Goal: Transaction & Acquisition: Purchase product/service

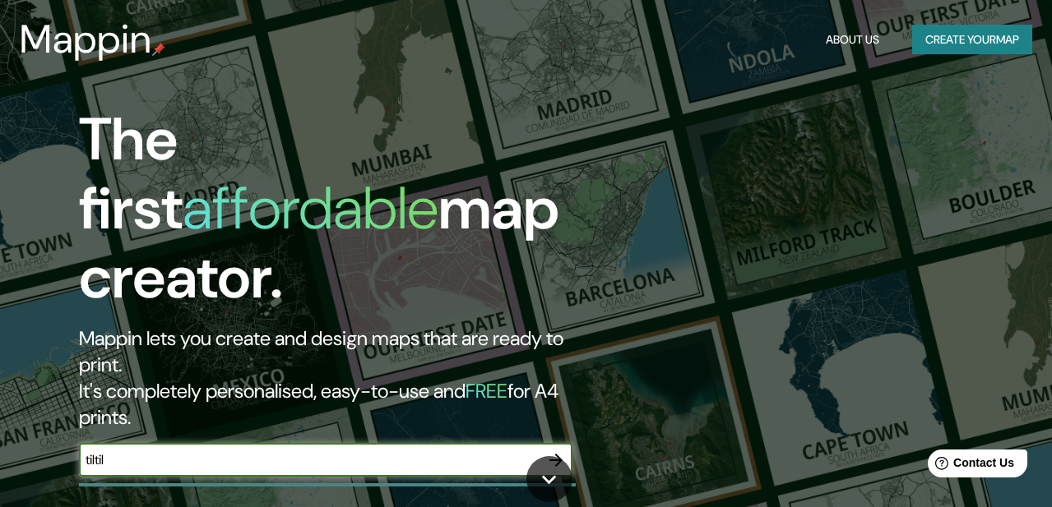
type input "tiltil"
click at [560, 454] on icon "button" at bounding box center [555, 460] width 13 height 13
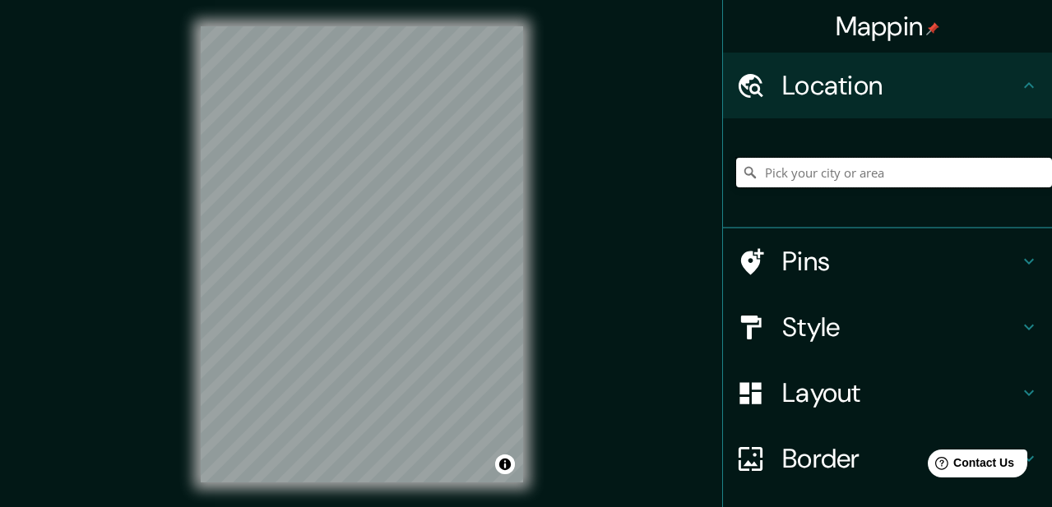
click at [819, 181] on input "Pick your city or area" at bounding box center [894, 173] width 316 height 30
click at [558, 329] on div "Mappin Location [GEOGRAPHIC_DATA], [GEOGRAPHIC_DATA], [GEOGRAPHIC_DATA], [GEOGR…" at bounding box center [526, 267] width 1052 height 535
click at [958, 177] on input "Tiltil, Tiltil, [GEOGRAPHIC_DATA], [GEOGRAPHIC_DATA]" at bounding box center [894, 173] width 316 height 30
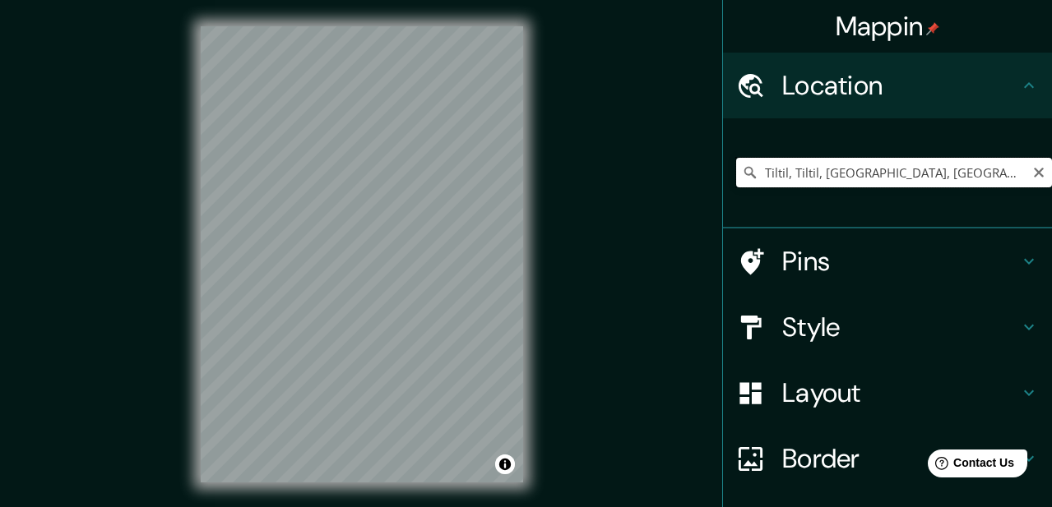
click at [958, 177] on input "Tiltil, Tiltil, [GEOGRAPHIC_DATA], [GEOGRAPHIC_DATA]" at bounding box center [894, 173] width 316 height 30
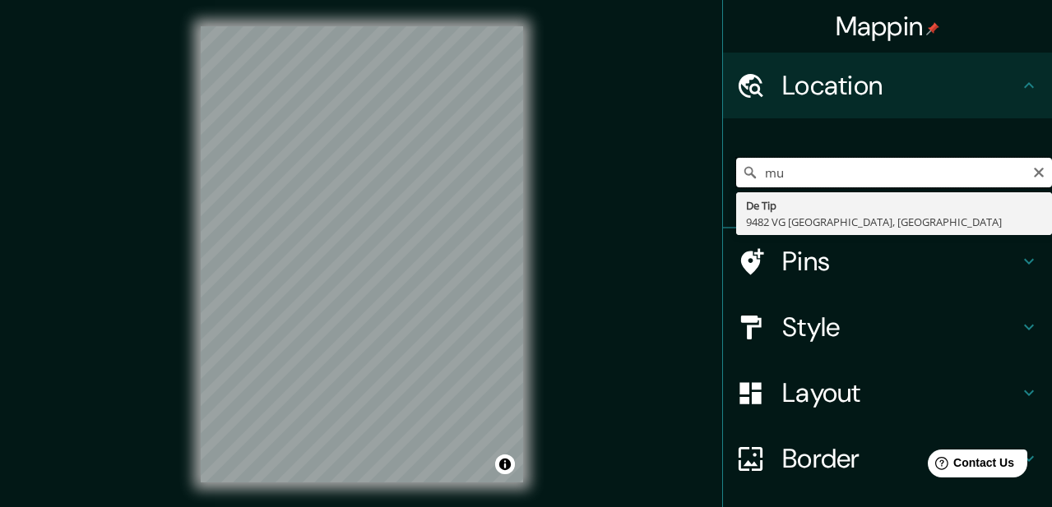
type input "m"
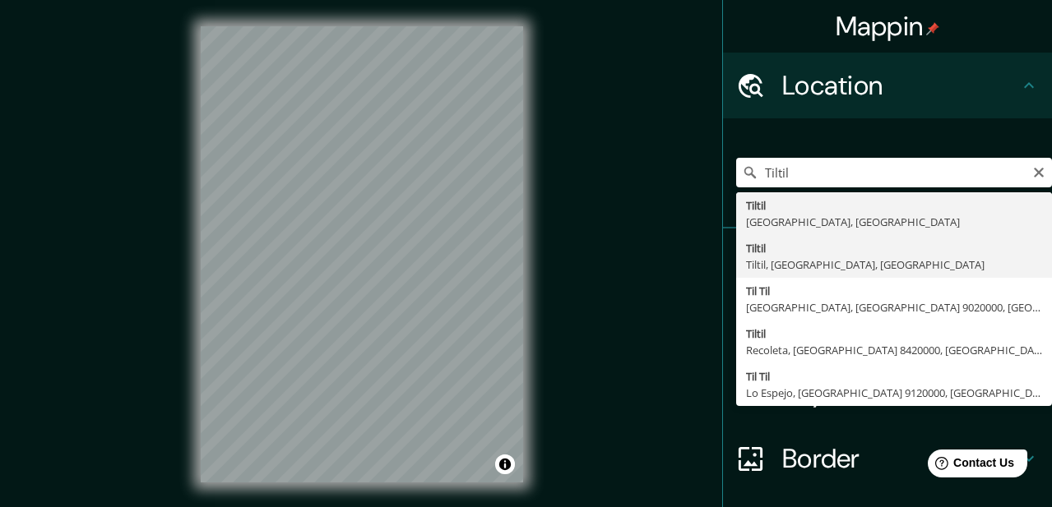
type input "Tiltil, Tiltil, [GEOGRAPHIC_DATA], [GEOGRAPHIC_DATA]"
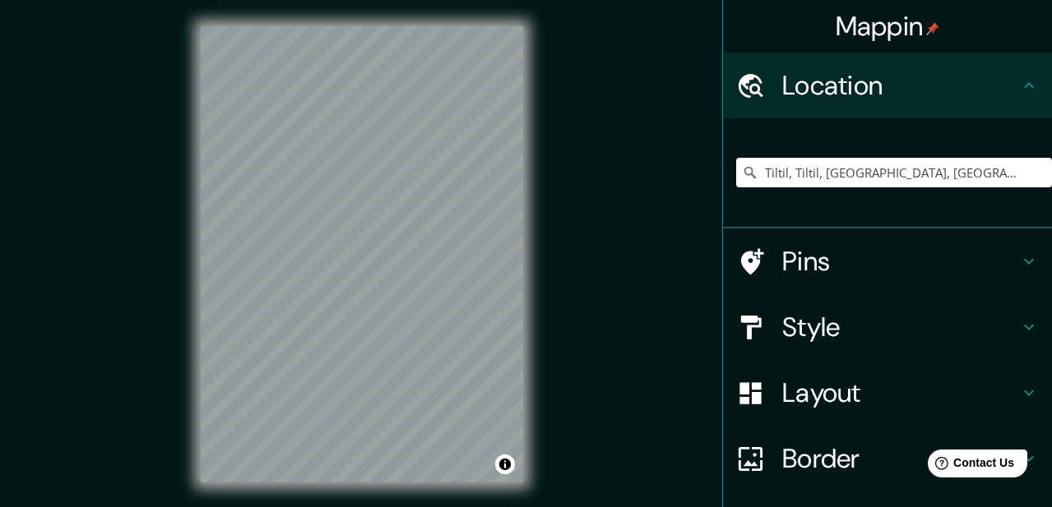
click at [658, 357] on div "Mappin Location [GEOGRAPHIC_DATA], [GEOGRAPHIC_DATA], [GEOGRAPHIC_DATA], [GEOGR…" at bounding box center [526, 267] width 1052 height 535
click at [0, 0] on html "Mappin Location [GEOGRAPHIC_DATA], [GEOGRAPHIC_DATA], [GEOGRAPHIC_DATA], [GEOGR…" at bounding box center [526, 253] width 1052 height 507
click at [102, 32] on div "Mappin Location [GEOGRAPHIC_DATA], [GEOGRAPHIC_DATA], [GEOGRAPHIC_DATA], [GEOGR…" at bounding box center [526, 267] width 1052 height 535
click at [167, 22] on div "Mappin Location [GEOGRAPHIC_DATA], [GEOGRAPHIC_DATA], [GEOGRAPHIC_DATA], [GEOGR…" at bounding box center [526, 267] width 1052 height 535
click at [257, 0] on html "Mappin Location [GEOGRAPHIC_DATA], [GEOGRAPHIC_DATA], [GEOGRAPHIC_DATA], [GEOGR…" at bounding box center [526, 253] width 1052 height 507
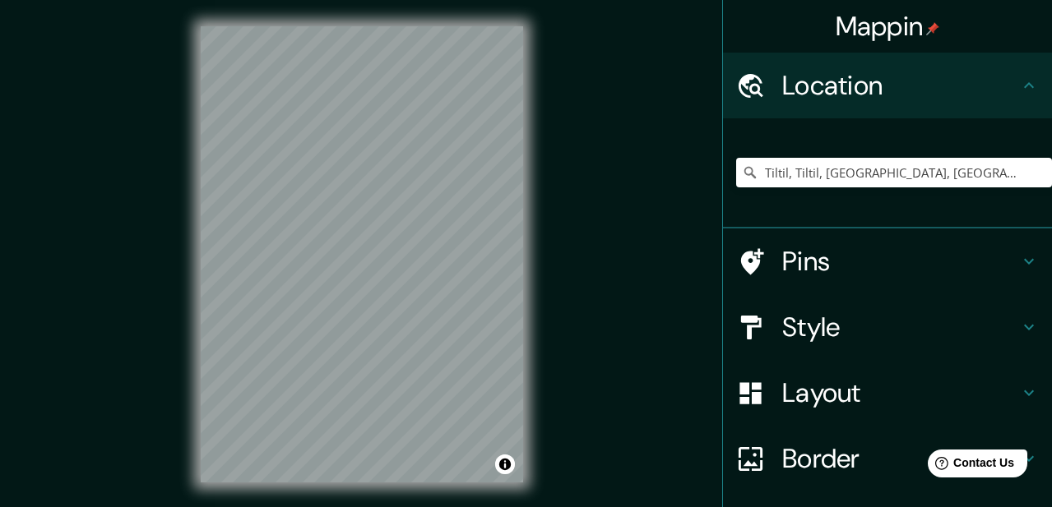
click at [490, 491] on div "© Mapbox © OpenStreetMap Improve this map" at bounding box center [361, 254] width 375 height 509
click at [344, 133] on div at bounding box center [340, 127] width 13 height 13
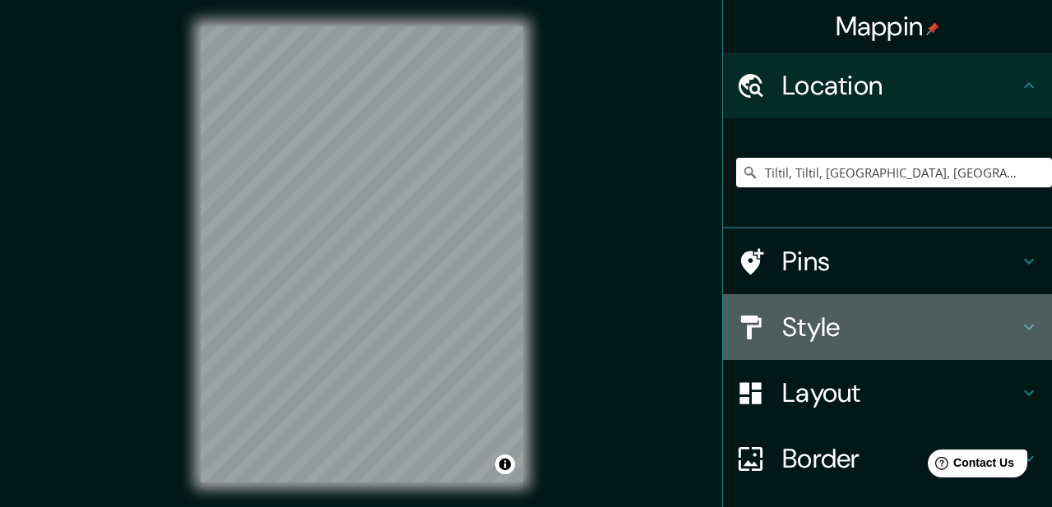
click at [1019, 326] on icon at bounding box center [1029, 327] width 20 height 20
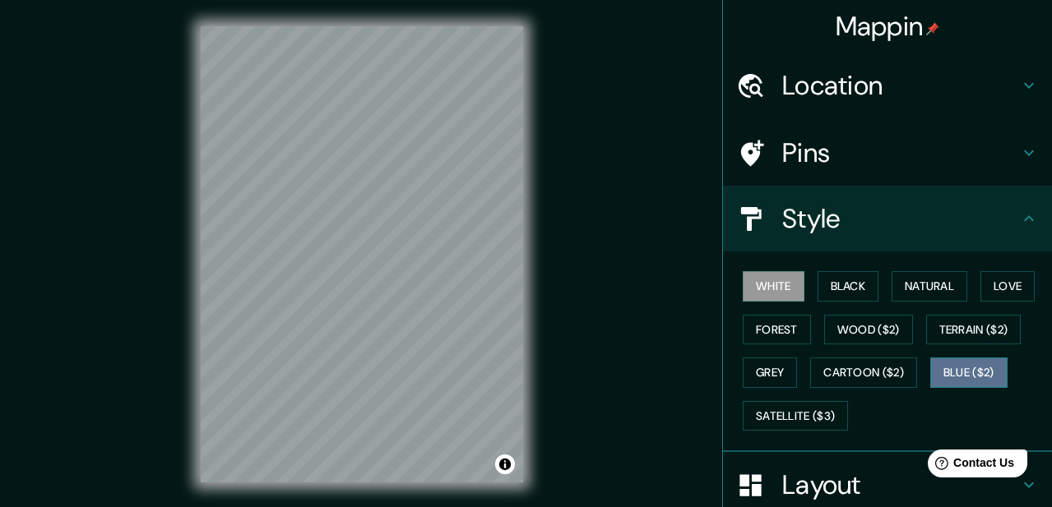
click at [987, 370] on button "Blue ($2)" at bounding box center [968, 373] width 77 height 30
click at [566, 345] on div "Mappin Location Tiltil, [GEOGRAPHIC_DATA], [GEOGRAPHIC_DATA], [GEOGRAPHIC_DATA]…" at bounding box center [526, 267] width 1052 height 535
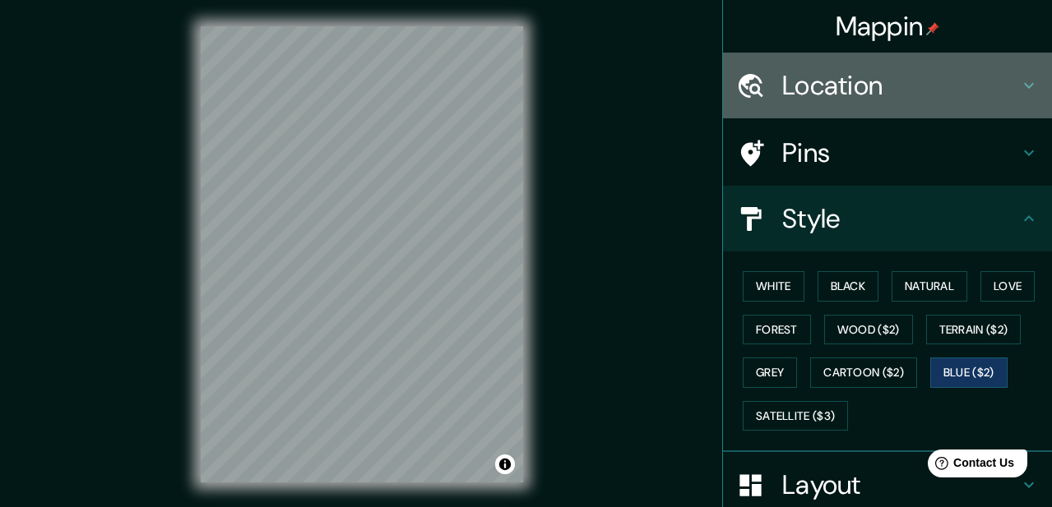
click at [1025, 86] on icon at bounding box center [1029, 86] width 20 height 20
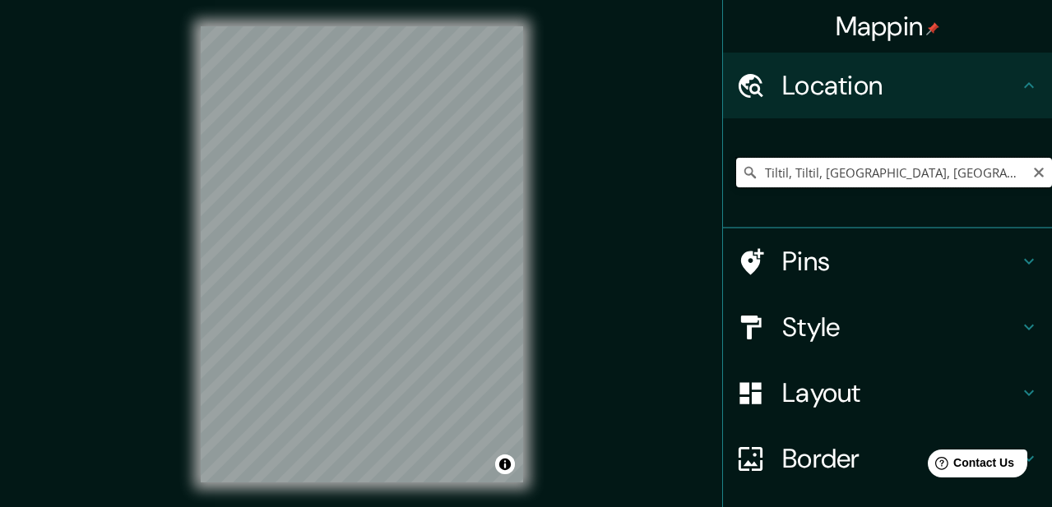
click at [891, 180] on input "Tiltil, Tiltil, [GEOGRAPHIC_DATA], [GEOGRAPHIC_DATA]" at bounding box center [894, 173] width 316 height 30
click at [1036, 173] on icon "Clear" at bounding box center [1038, 173] width 10 height 10
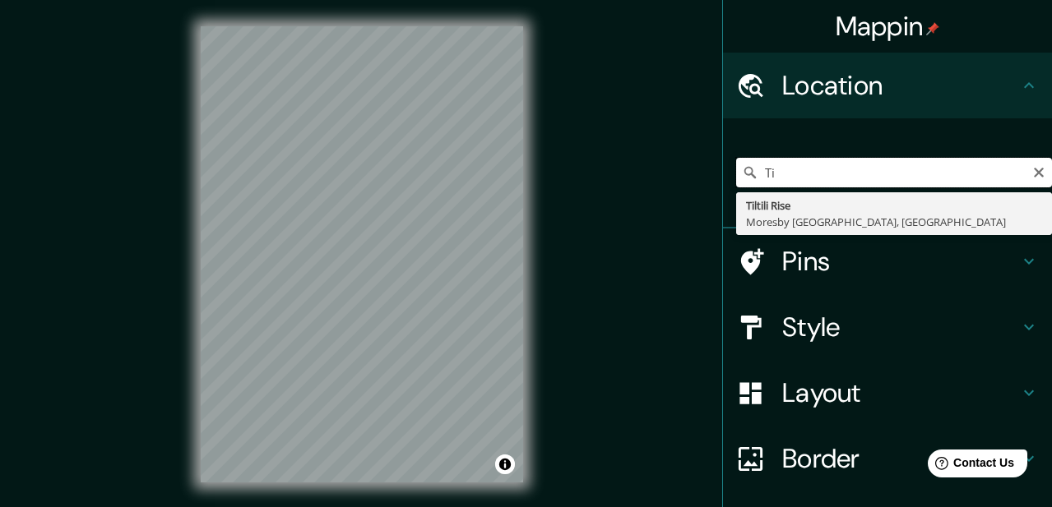
type input "T"
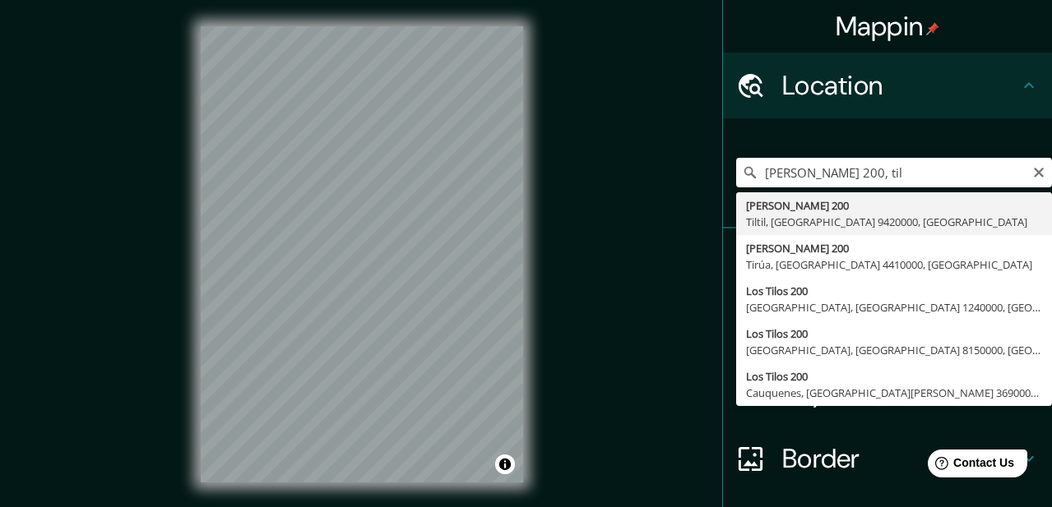
type input "[PERSON_NAME][STREET_ADDRESS]"
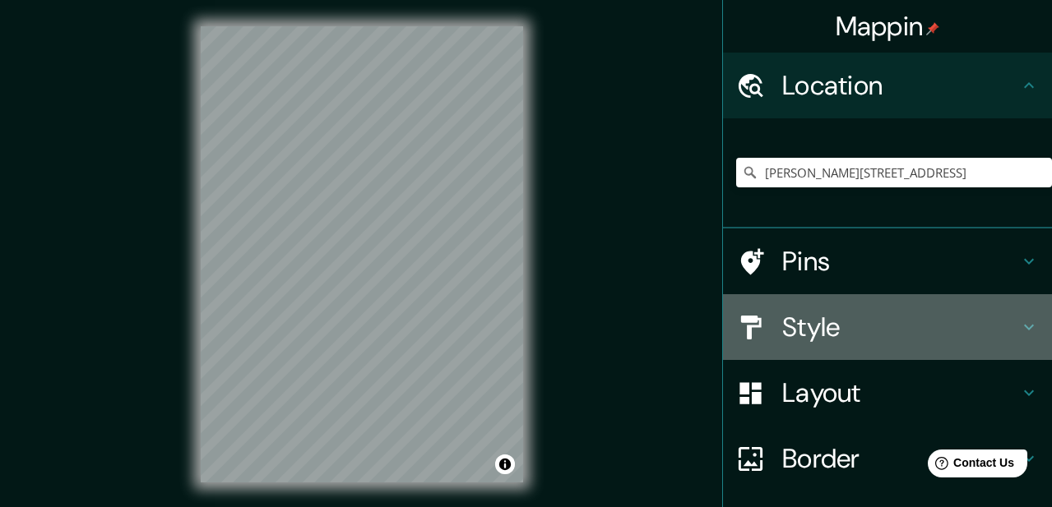
click at [841, 329] on h4 "Style" at bounding box center [900, 327] width 237 height 33
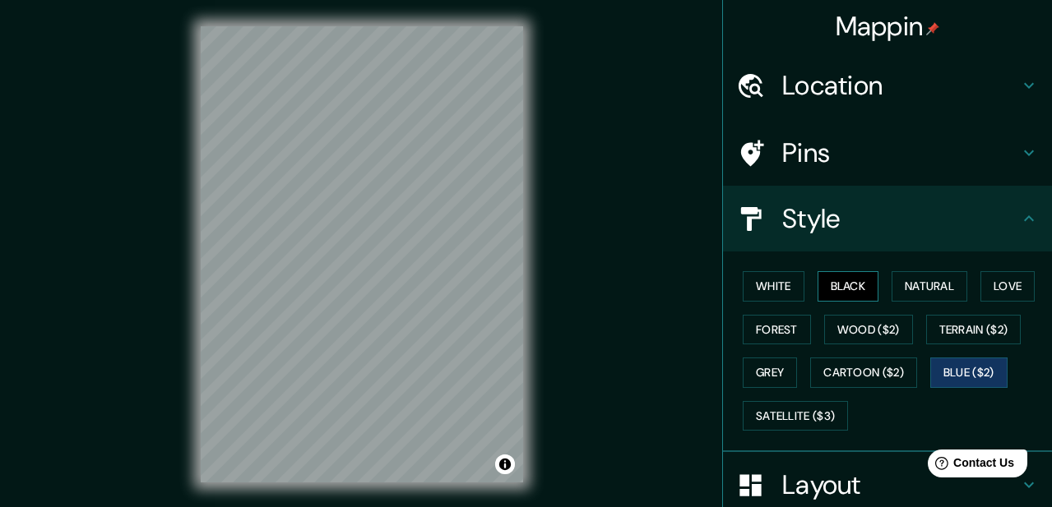
click at [846, 295] on button "Black" at bounding box center [848, 286] width 62 height 30
click at [761, 280] on button "White" at bounding box center [773, 286] width 62 height 30
